Goal: Task Accomplishment & Management: Use online tool/utility

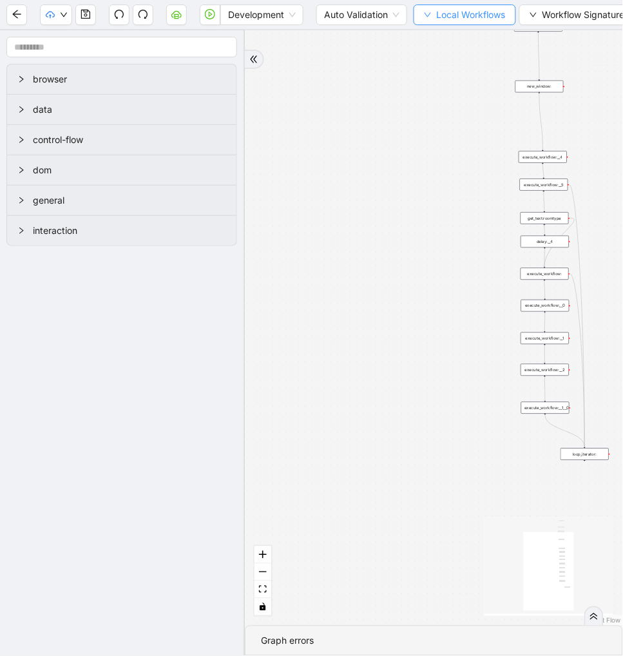
click at [451, 13] on span "Local Workflows" at bounding box center [471, 15] width 69 height 14
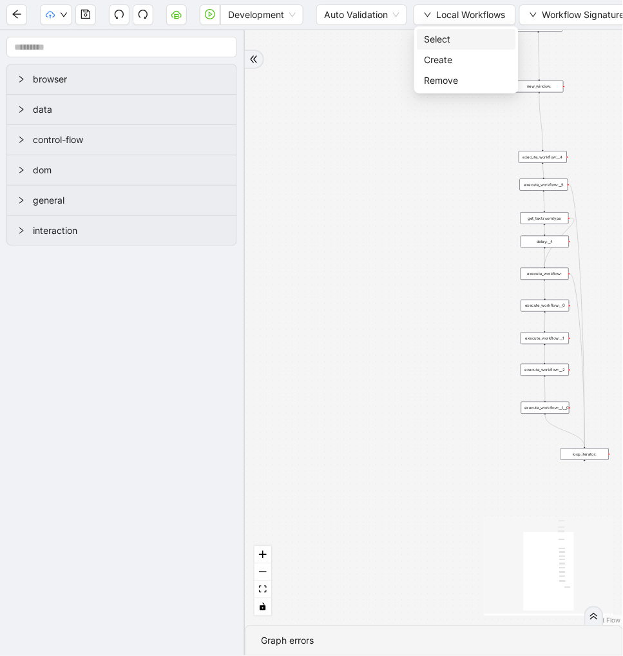
click at [448, 41] on span "Select" at bounding box center [467, 39] width 84 height 14
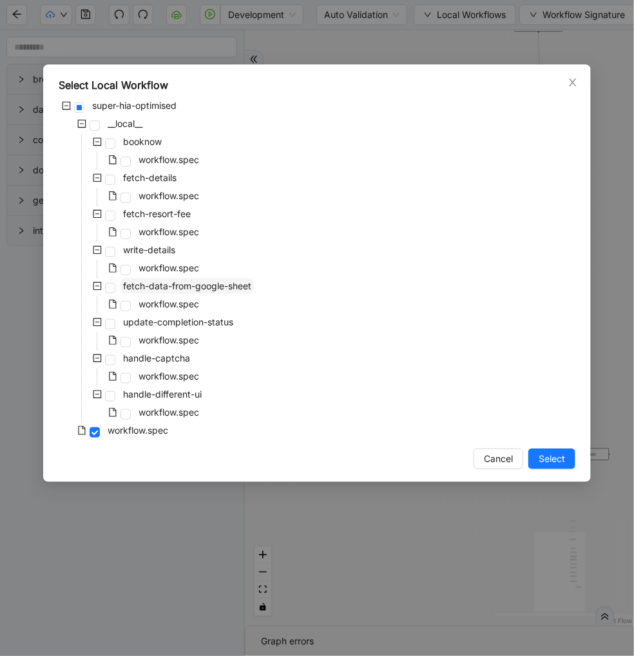
click at [243, 285] on span "fetch-data-from-google-sheet" at bounding box center [187, 285] width 128 height 11
click at [562, 455] on span "Select" at bounding box center [552, 459] width 26 height 14
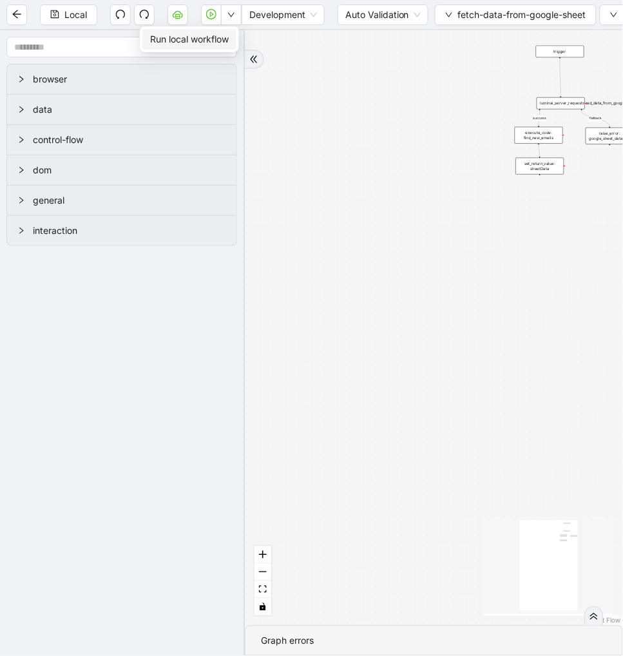
click at [210, 39] on span "Run local workflow" at bounding box center [189, 39] width 79 height 14
click at [179, 8] on button "button" at bounding box center [178, 15] width 21 height 21
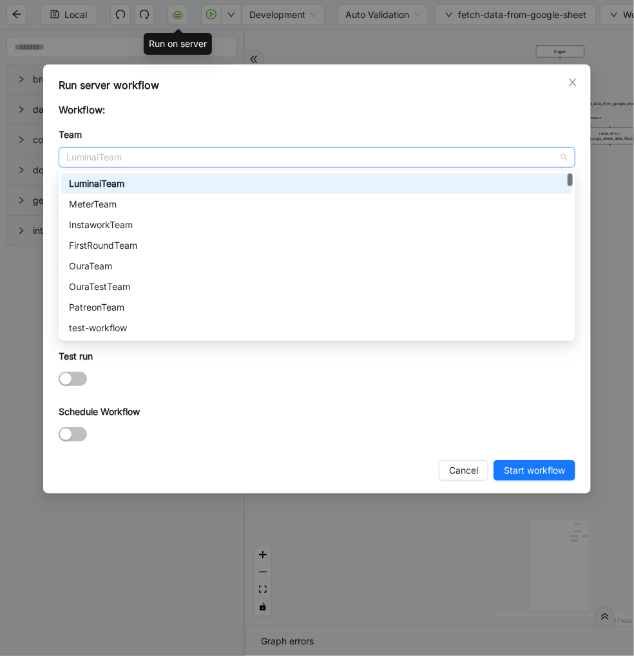
click at [213, 156] on span "LuminaiTeam" at bounding box center [317, 157] width 502 height 19
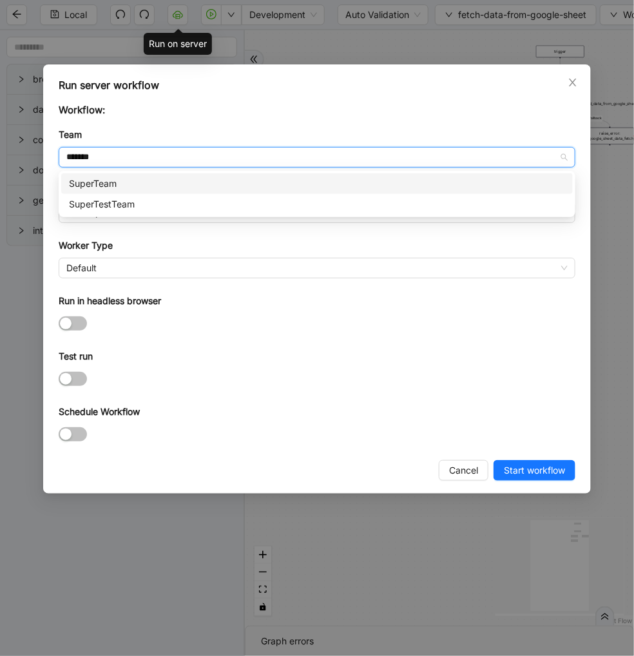
type input "********"
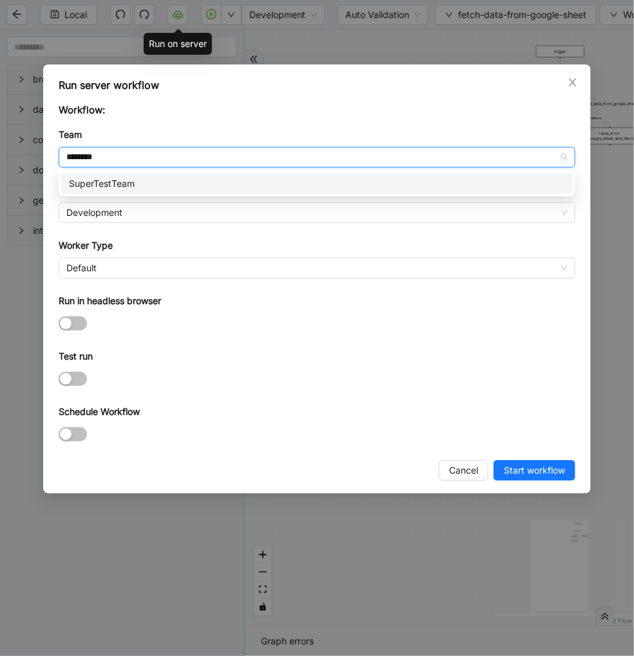
click at [211, 189] on div "SuperTestTeam" at bounding box center [317, 184] width 496 height 14
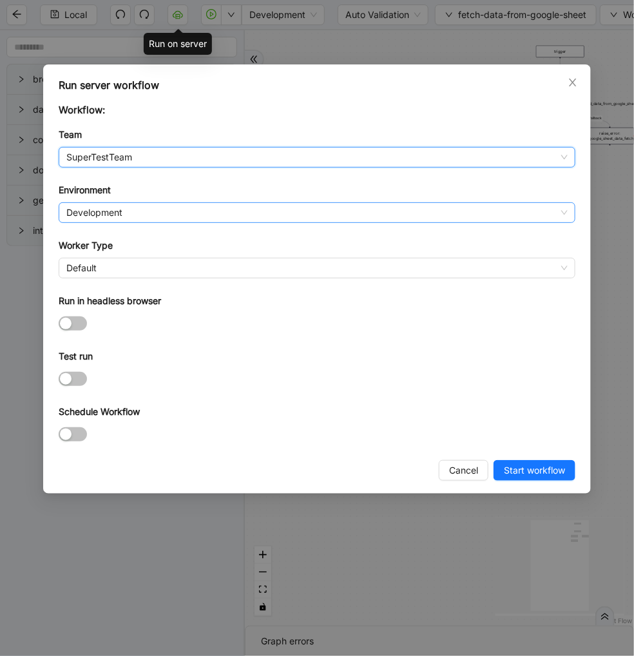
click at [150, 206] on span "Development" at bounding box center [317, 212] width 502 height 19
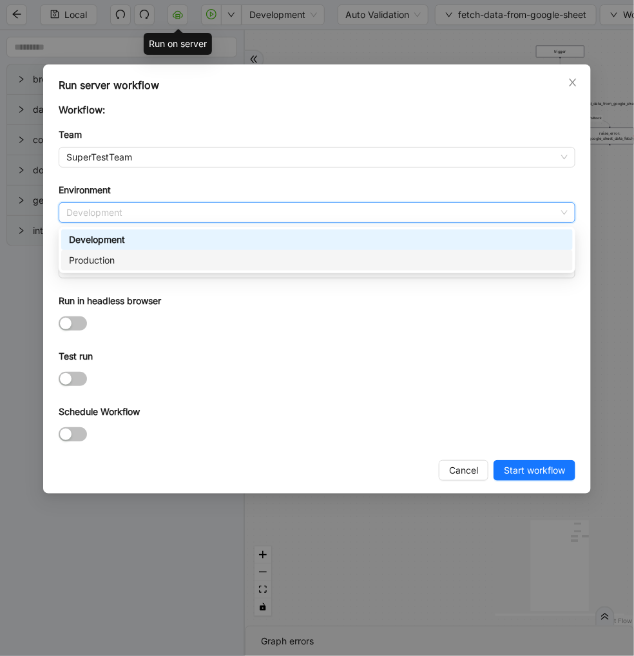
click at [149, 259] on div "Production" at bounding box center [317, 260] width 496 height 14
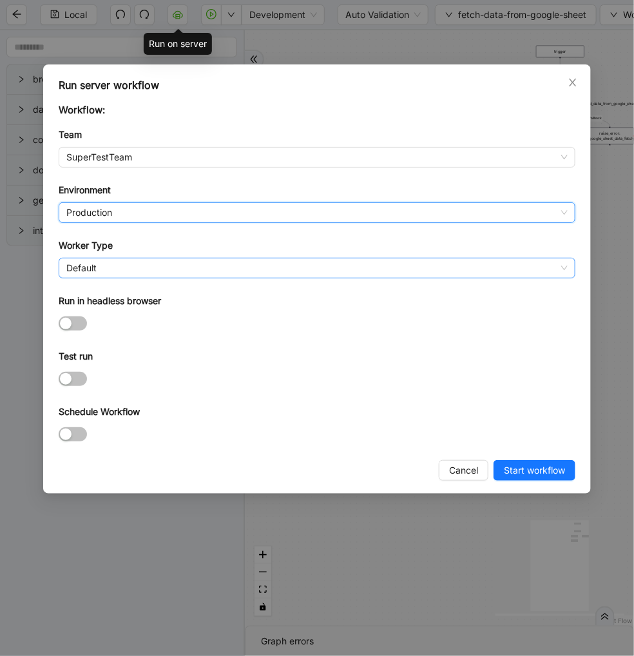
click at [142, 266] on span "Default" at bounding box center [317, 268] width 502 height 19
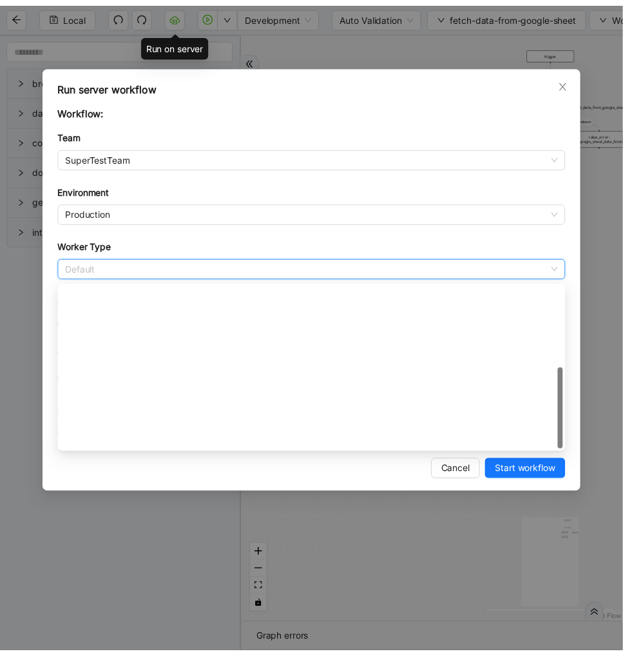
scroll to position [185, 0]
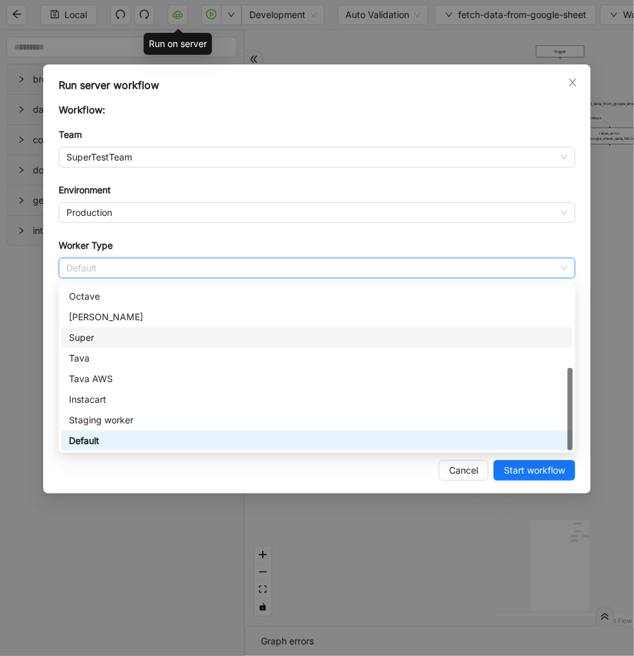
click at [140, 339] on div "Super" at bounding box center [317, 338] width 496 height 14
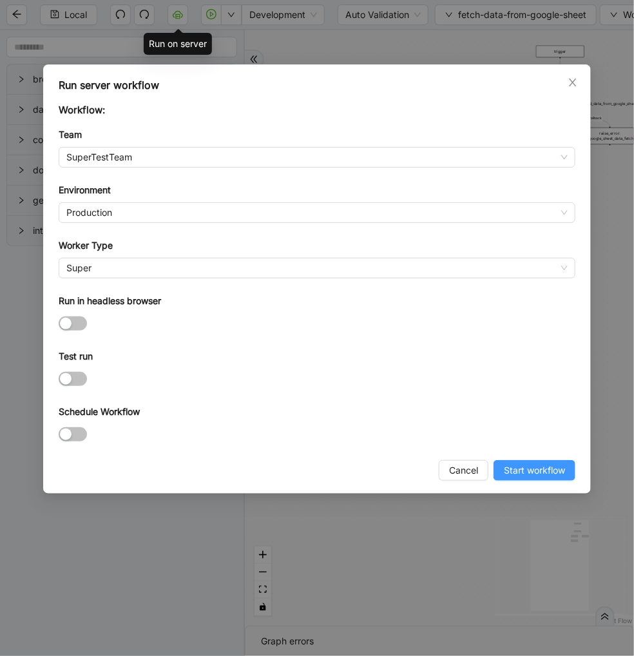
click at [517, 478] on span "Start workflow" at bounding box center [534, 471] width 61 height 14
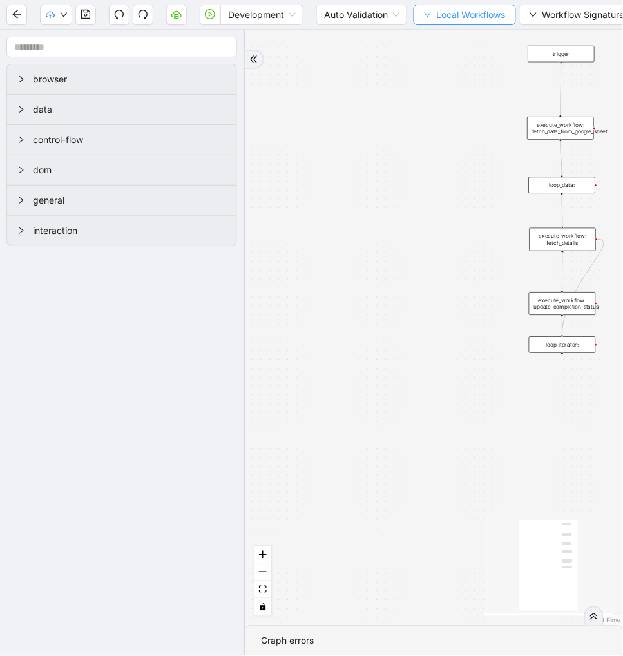
click at [461, 13] on span "Local Workflows" at bounding box center [471, 15] width 69 height 14
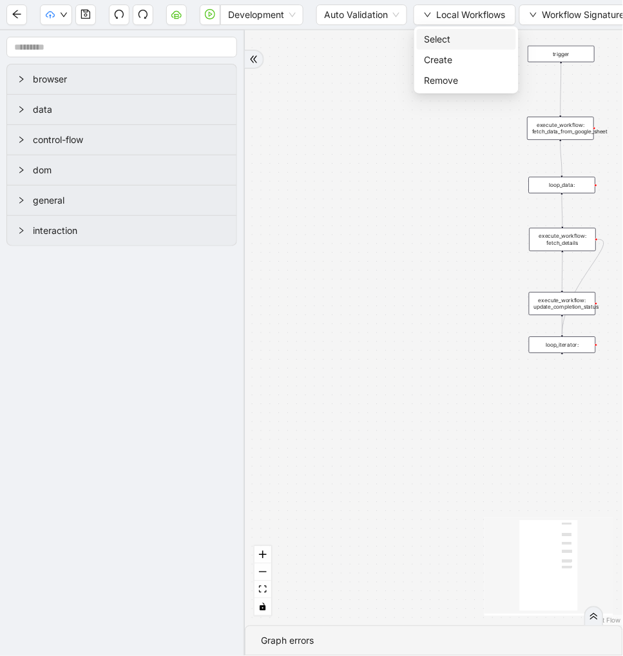
click at [445, 41] on span "Select" at bounding box center [467, 39] width 84 height 14
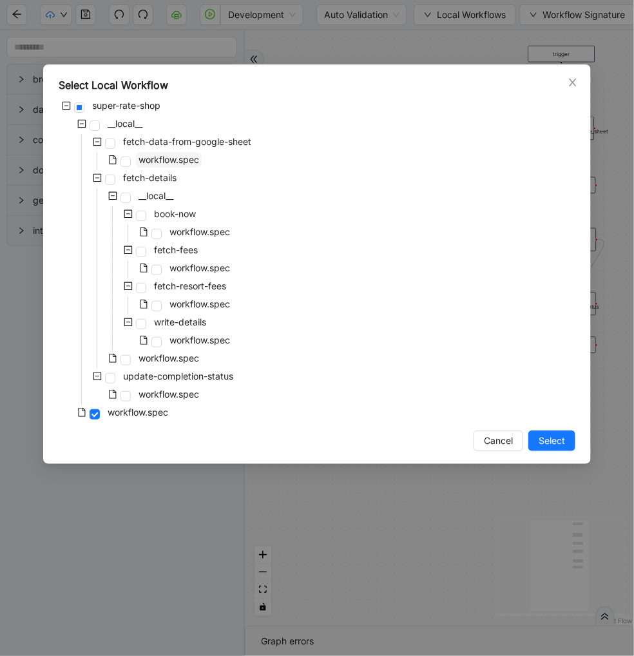
click at [181, 161] on span "workflow.spec" at bounding box center [169, 159] width 61 height 11
click at [558, 435] on span "Select" at bounding box center [552, 441] width 26 height 14
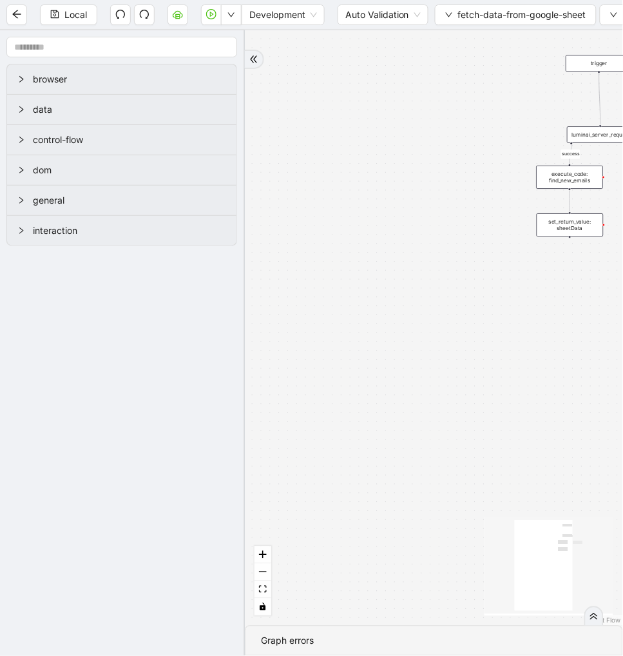
drag, startPoint x: 232, startPoint y: 19, endPoint x: 221, endPoint y: 33, distance: 17.4
click at [228, 23] on button "button" at bounding box center [231, 15] width 21 height 21
click at [221, 34] on span "Run local workflow" at bounding box center [189, 39] width 79 height 14
click at [168, 17] on button "button" at bounding box center [178, 15] width 21 height 21
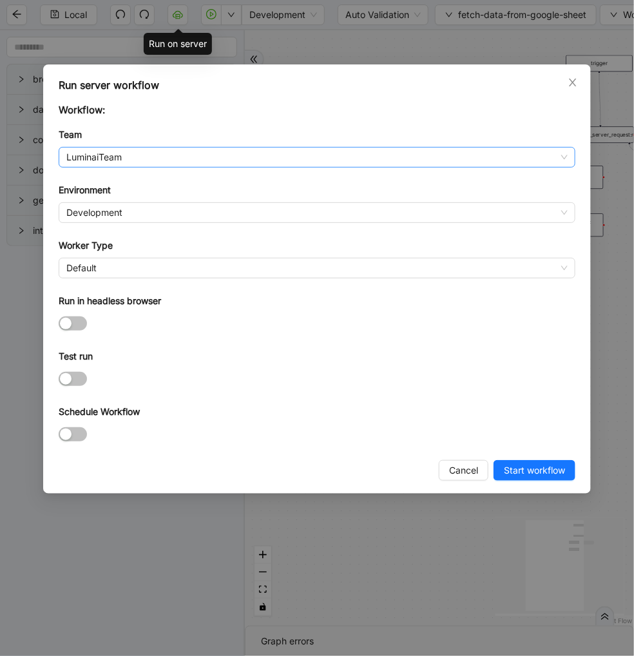
click at [149, 152] on span "LuminaiTeam" at bounding box center [317, 157] width 502 height 19
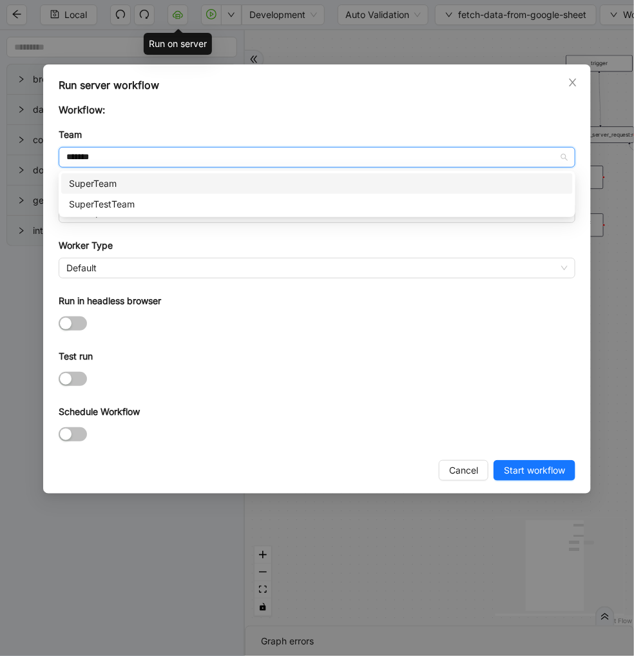
type input "********"
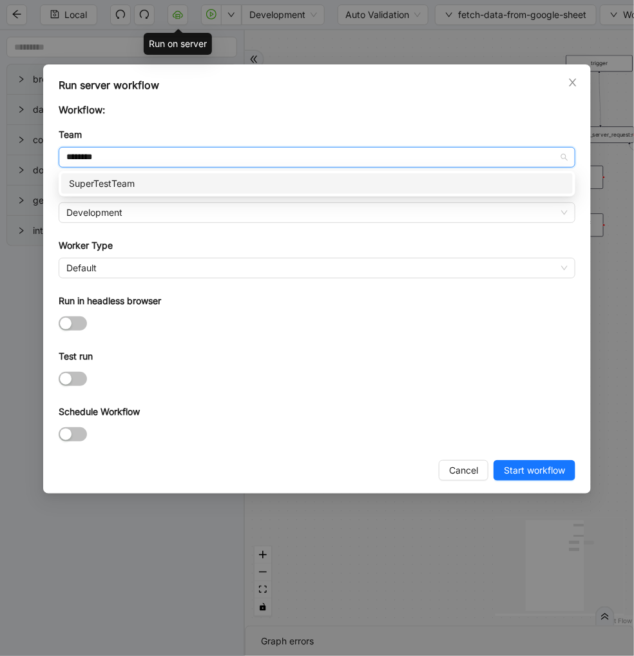
click at [136, 189] on div "SuperTestTeam" at bounding box center [317, 184] width 496 height 14
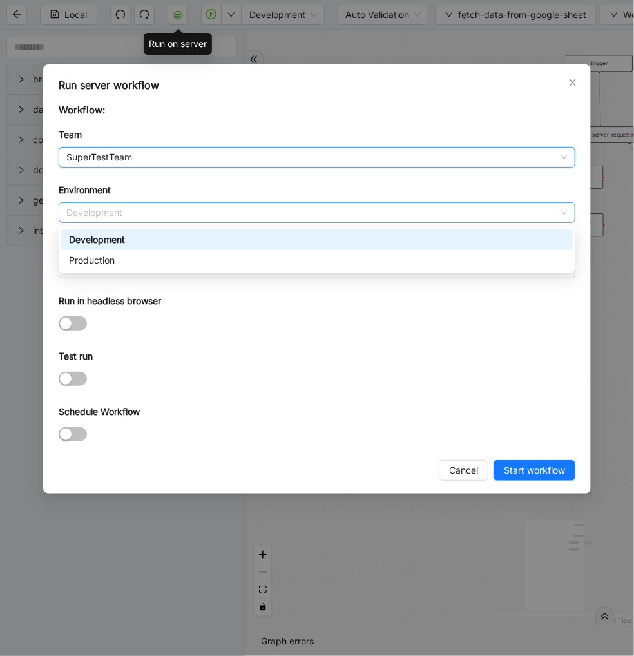
click at [125, 211] on span "Development" at bounding box center [317, 212] width 502 height 19
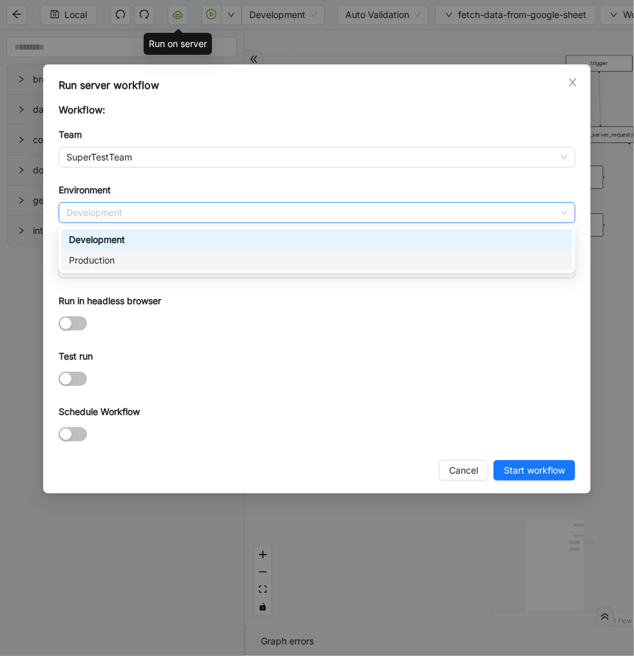
click at [119, 258] on div "Production" at bounding box center [317, 260] width 496 height 14
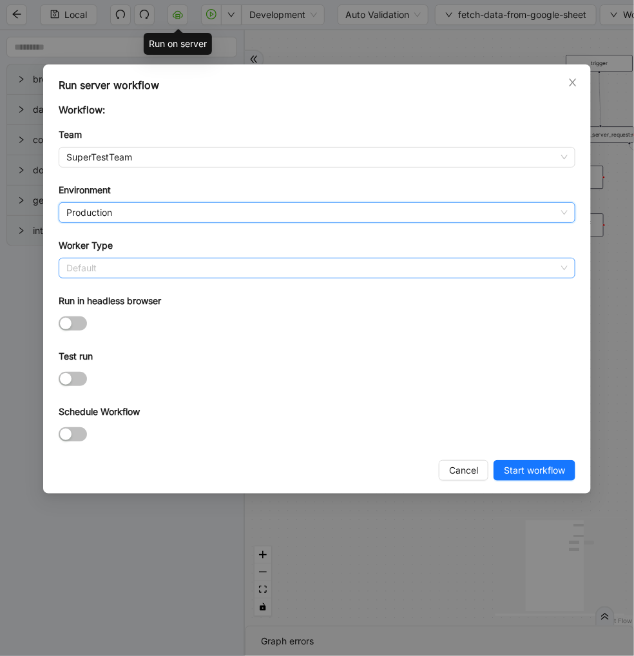
click at [112, 268] on span "Default" at bounding box center [317, 268] width 502 height 19
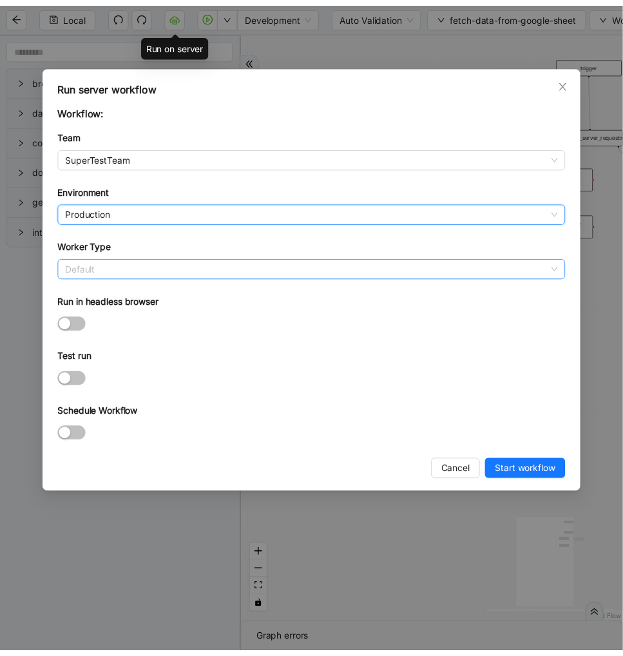
scroll to position [185, 0]
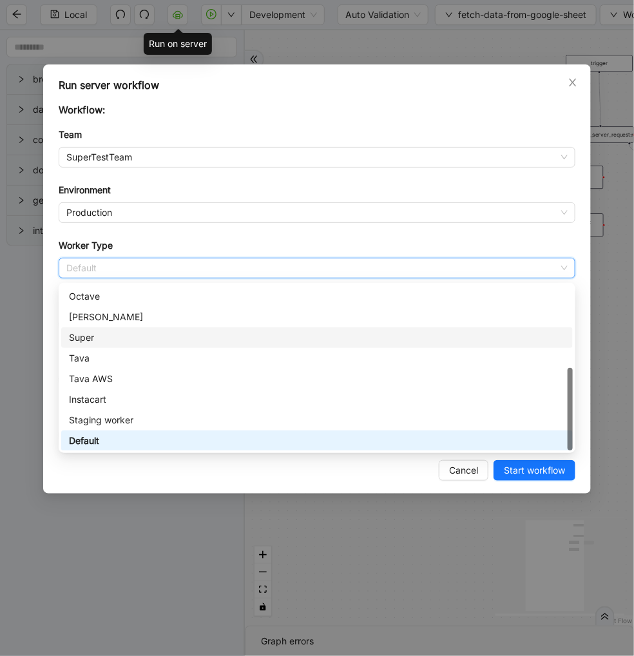
click at [119, 345] on div "Super" at bounding box center [317, 338] width 512 height 21
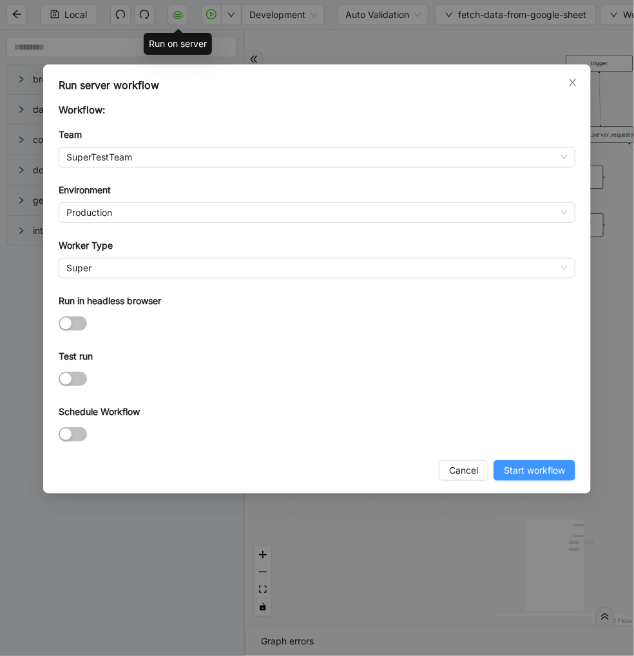
click at [538, 471] on span "Start workflow" at bounding box center [534, 471] width 61 height 14
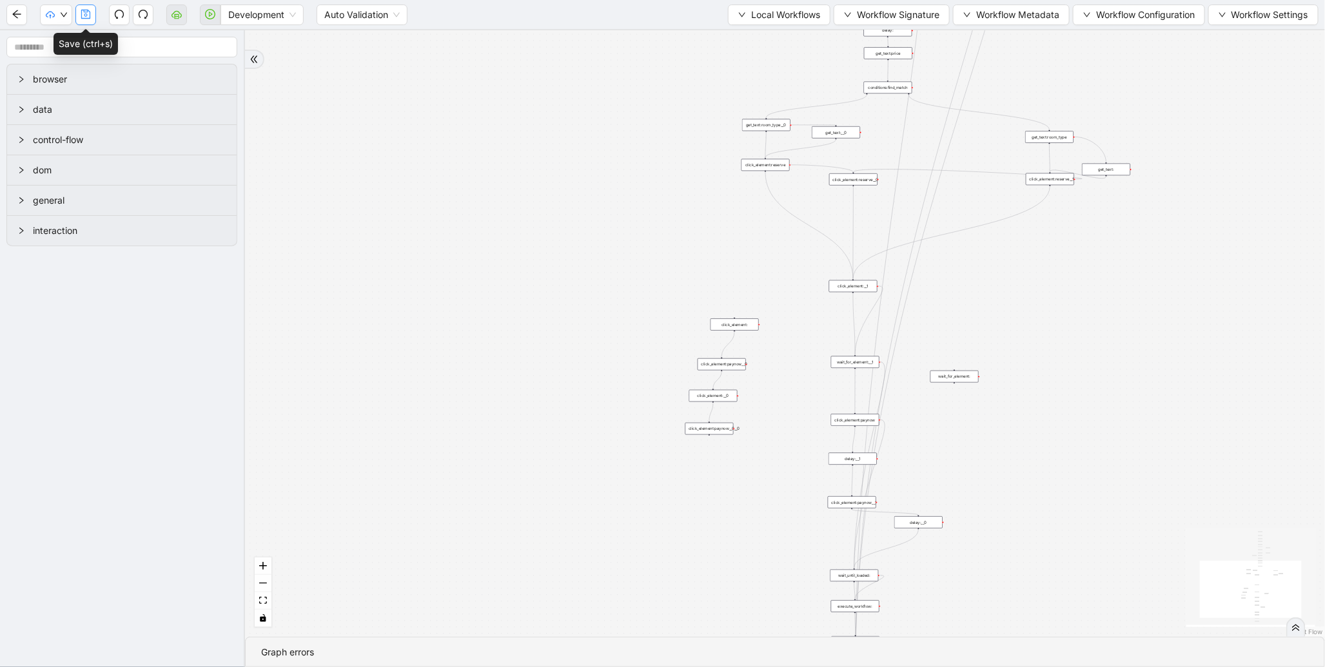
click at [92, 17] on button "button" at bounding box center [85, 15] width 21 height 21
click at [210, 20] on button "button" at bounding box center [210, 15] width 21 height 21
click at [32, 364] on aside "browser data control-flow dom general interaction" at bounding box center [122, 348] width 245 height 637
drag, startPoint x: 405, startPoint y: 247, endPoint x: 216, endPoint y: 408, distance: 248.3
click at [216, 408] on section "browser data control-flow dom general interaction trigger get_attribute:booking…" at bounding box center [662, 348] width 1325 height 637
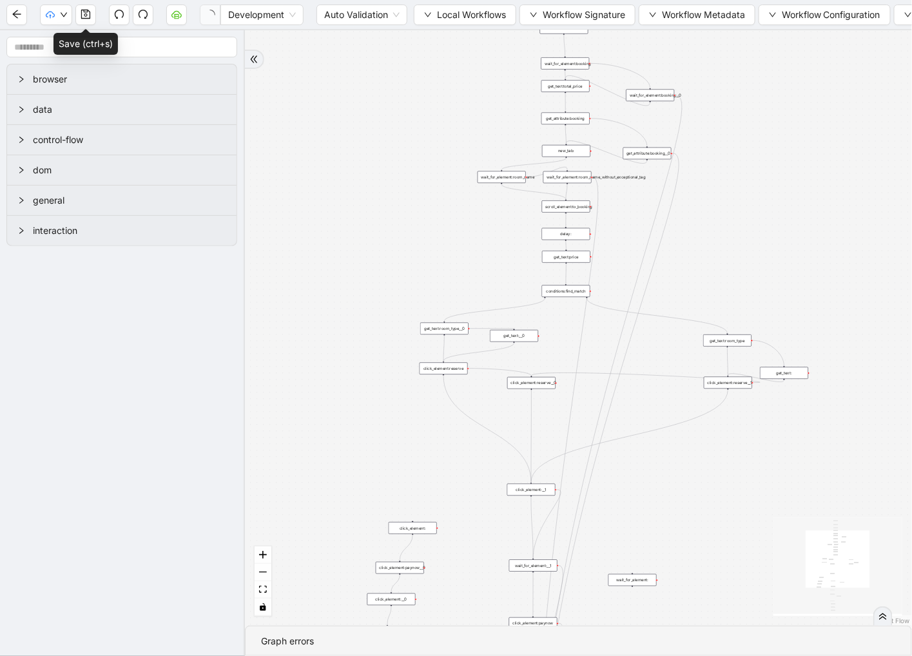
drag, startPoint x: 903, startPoint y: 153, endPoint x: 770, endPoint y: 196, distance: 139.5
click at [770, 196] on div "trigger get_attribute:booking get_text:total_price wait_for_element:booking new…" at bounding box center [578, 328] width 667 height 596
